Goal: Transaction & Acquisition: Purchase product/service

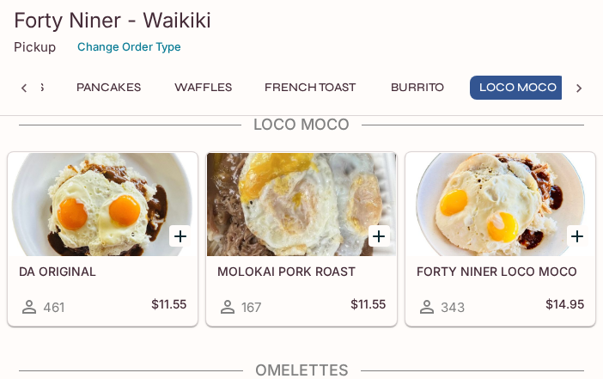
scroll to position [0, 149]
click at [476, 211] on div at bounding box center [500, 204] width 188 height 103
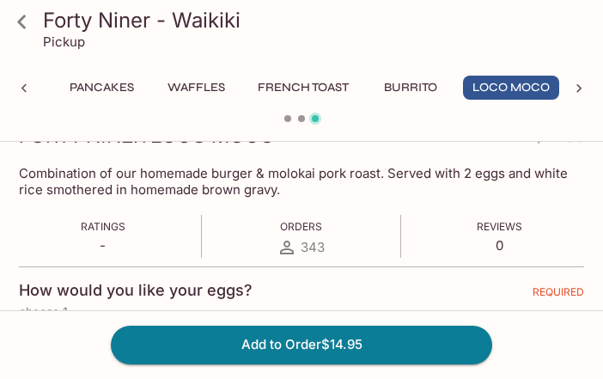
scroll to position [258, 0]
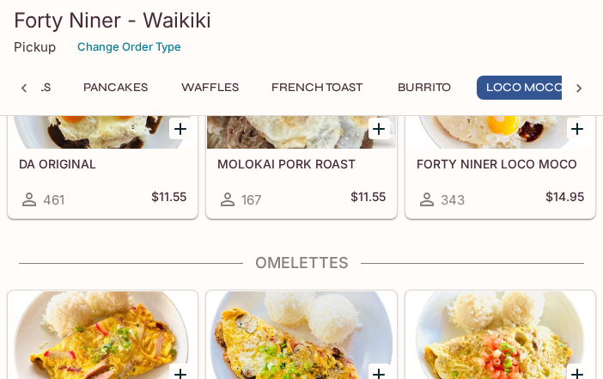
scroll to position [0, 149]
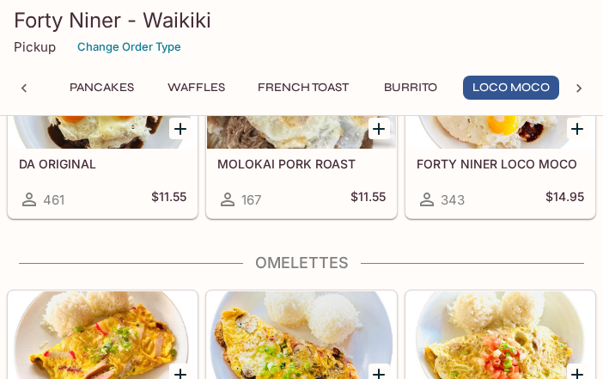
click at [100, 152] on div "DA ORIGINAL 461 $11.55" at bounding box center [103, 183] width 188 height 69
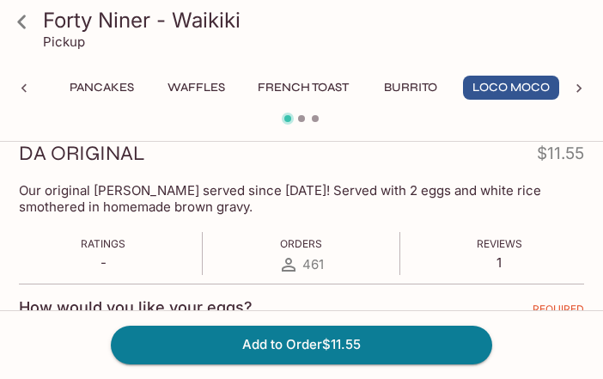
scroll to position [258, 0]
